Goal: Find specific page/section: Find specific page/section

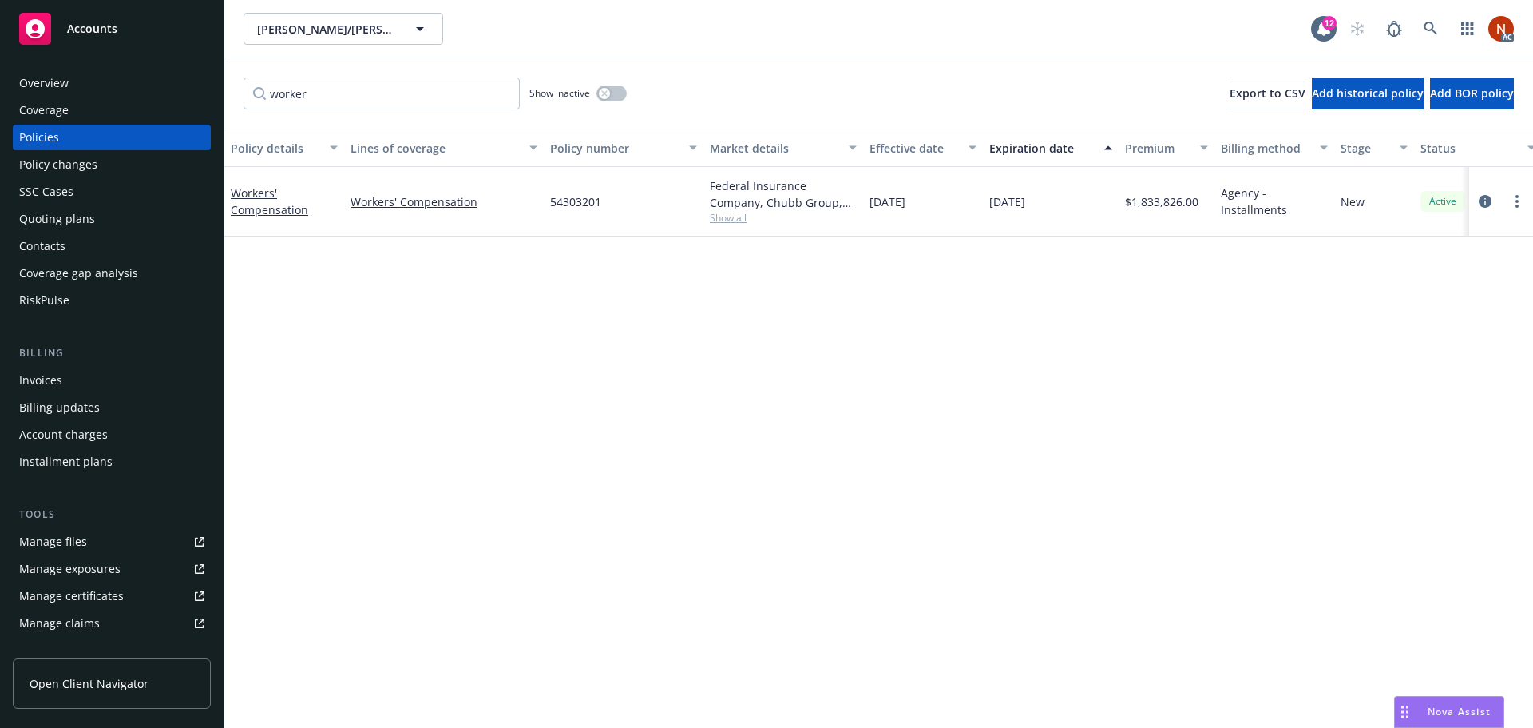
click at [69, 311] on div "RiskPulse" at bounding box center [111, 300] width 185 height 26
click at [71, 307] on div "RiskPulse" at bounding box center [111, 300] width 185 height 26
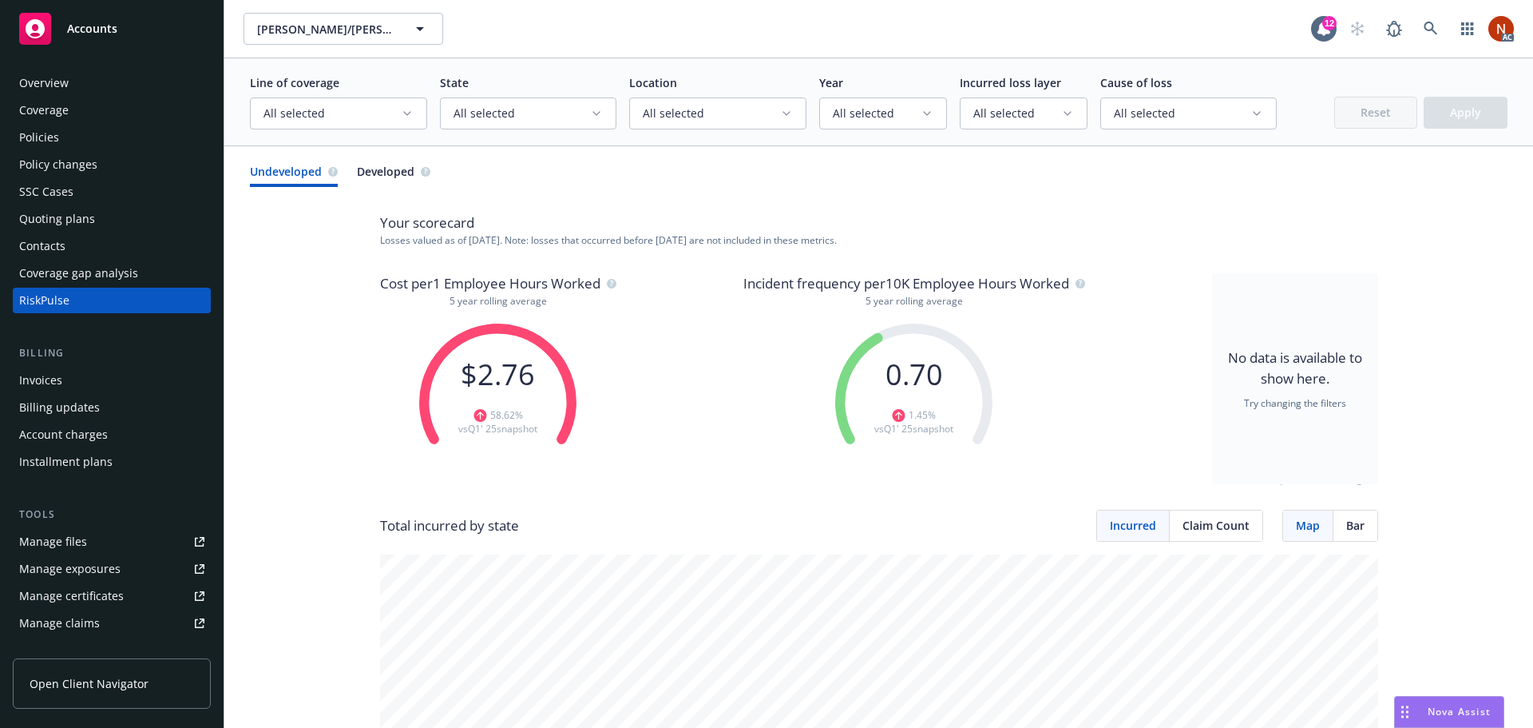
click at [99, 83] on div "Overview" at bounding box center [111, 83] width 185 height 26
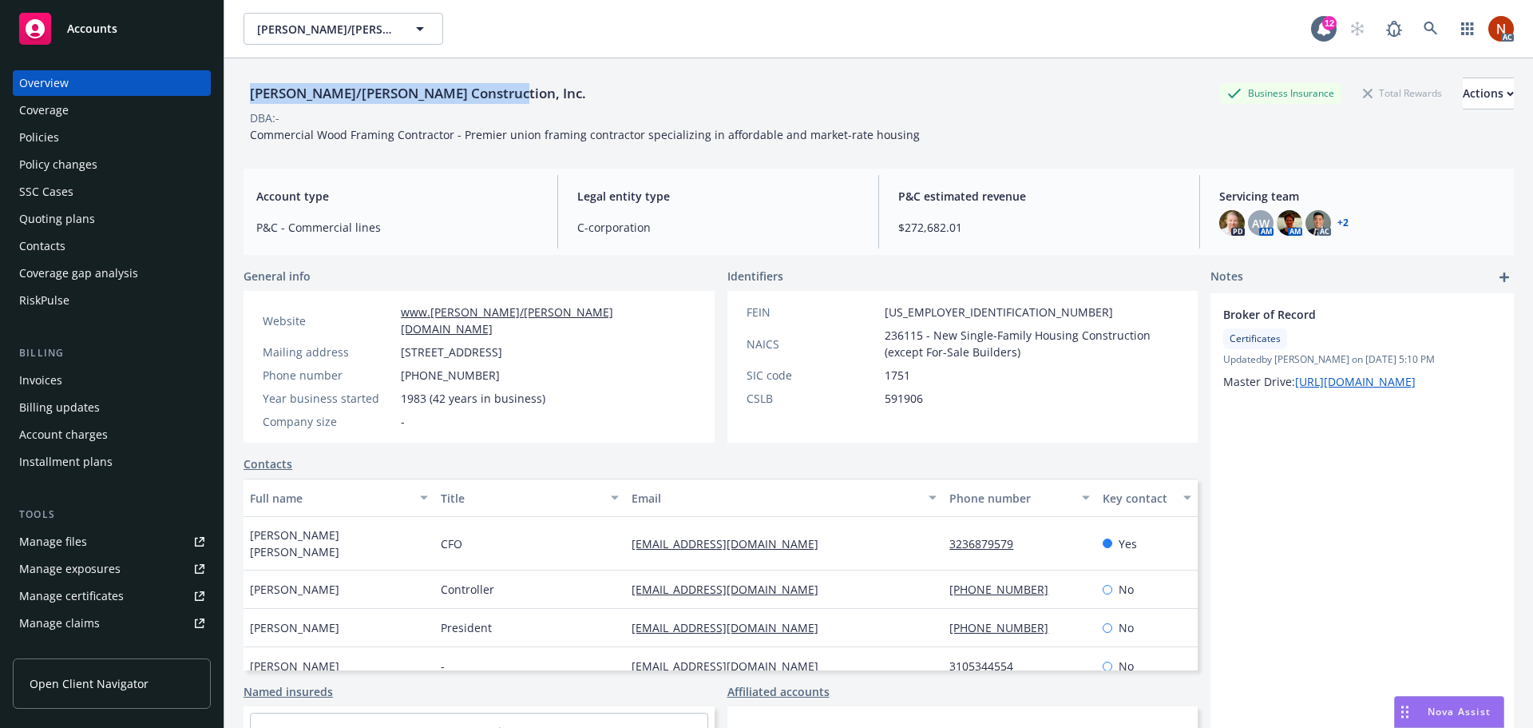
drag, startPoint x: 474, startPoint y: 95, endPoint x: 236, endPoint y: 104, distance: 238.1
click at [236, 104] on div "[PERSON_NAME]/[PERSON_NAME] Construction, Inc. Business Insurance Total Rewards…" at bounding box center [878, 422] width 1309 height 728
copy div "[PERSON_NAME]/[PERSON_NAME] Construction, Inc."
